Goal: Task Accomplishment & Management: Manage account settings

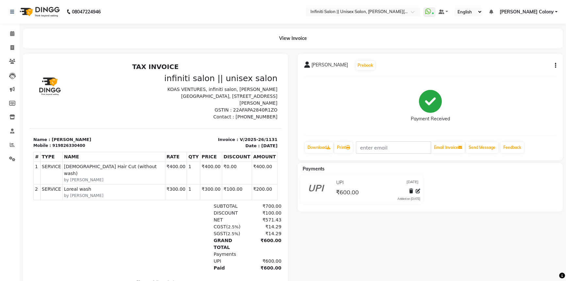
click at [29, 10] on img at bounding box center [39, 12] width 45 height 18
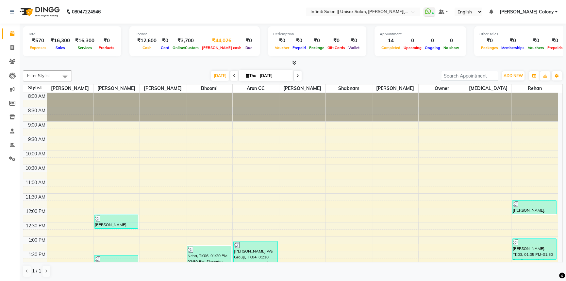
click at [209, 42] on div "₹44,026" at bounding box center [221, 41] width 43 height 8
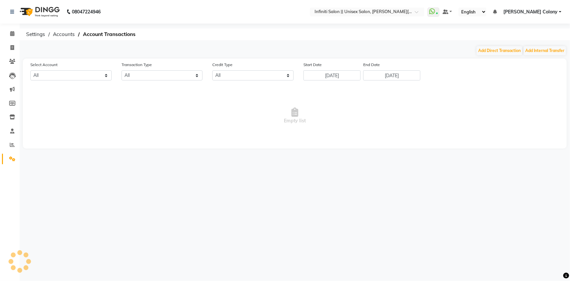
select select "7361"
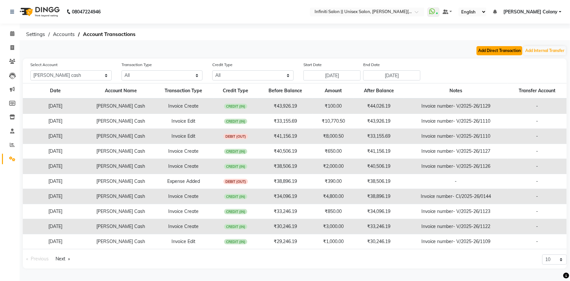
click at [499, 49] on button "Add Direct Transaction" at bounding box center [500, 50] width 46 height 9
select select "direct"
select select "7361"
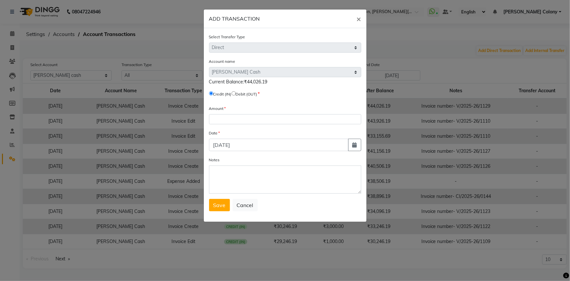
click at [236, 95] on input "radio" at bounding box center [234, 93] width 4 height 4
radio input "true"
click at [231, 124] on input "number" at bounding box center [285, 119] width 152 height 10
type input "34000"
click at [241, 177] on textarea "Notes" at bounding box center [285, 179] width 152 height 28
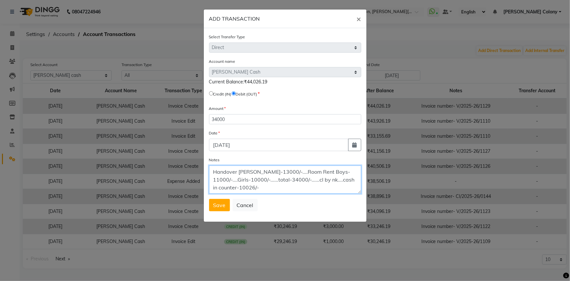
type textarea "Handover ishwar bhaiya-13000/-....Room Rent Boys-11000/-....Girls-10000/-......…"
click at [217, 208] on span "Save" at bounding box center [219, 205] width 12 height 7
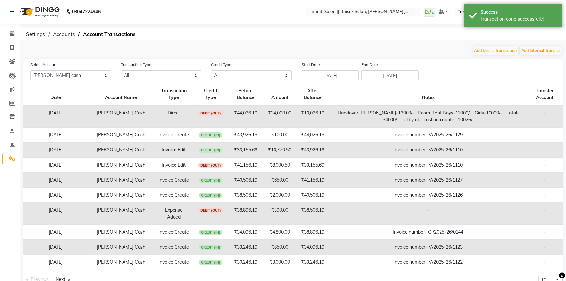
click at [29, 11] on img at bounding box center [39, 12] width 45 height 18
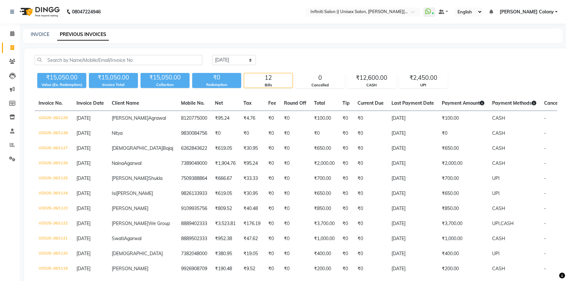
click at [26, 12] on img at bounding box center [39, 12] width 45 height 18
